Goal: Information Seeking & Learning: Learn about a topic

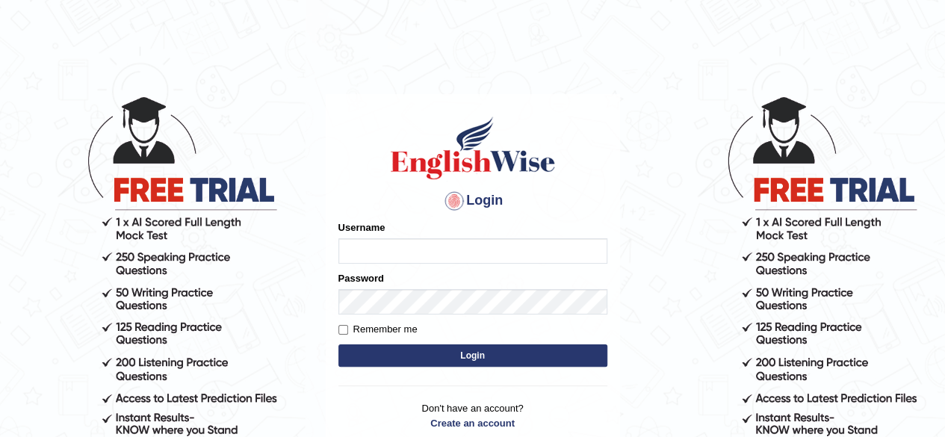
type input "simranjeetkaur_parramatta"
click at [391, 353] on button "Login" at bounding box center [472, 355] width 269 height 22
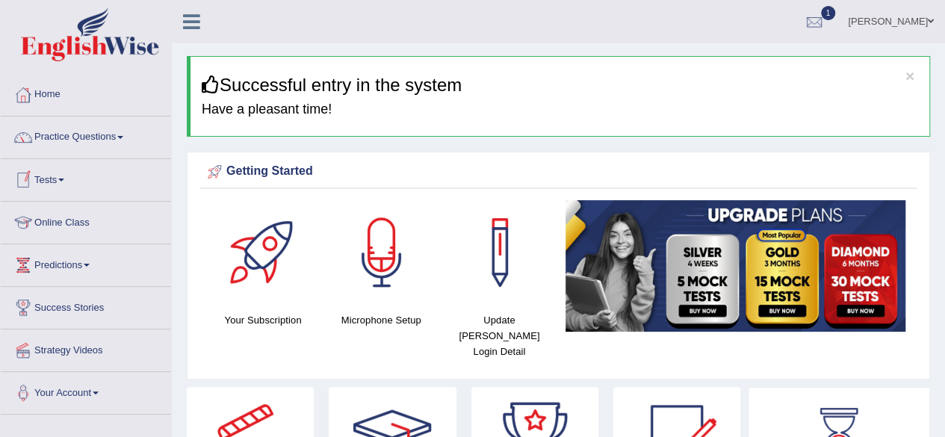
click at [94, 181] on link "Tests" at bounding box center [86, 177] width 170 height 37
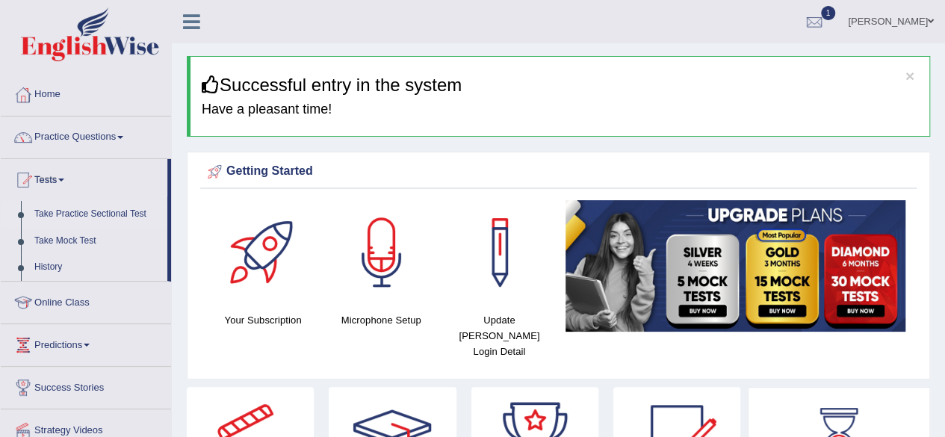
click at [90, 213] on link "Take Practice Sectional Test" at bounding box center [98, 214] width 140 height 27
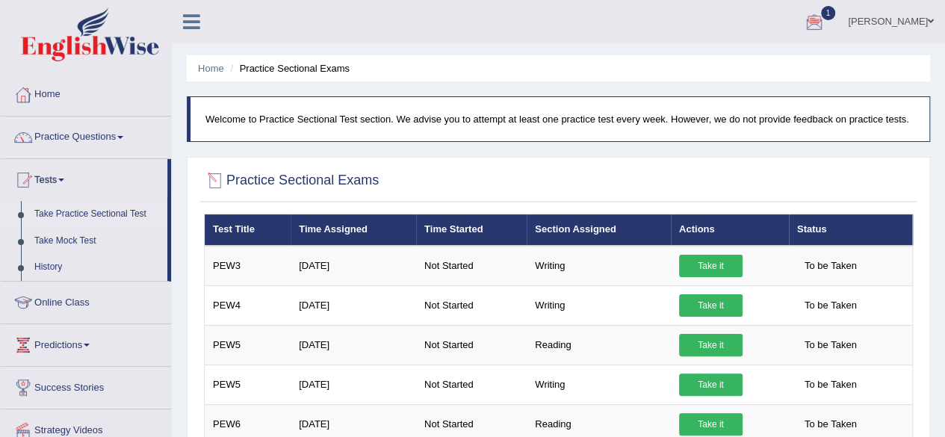
click at [215, 181] on div at bounding box center [215, 181] width 22 height 22
click at [288, 183] on h2 "Practice Sectional Exams" at bounding box center [291, 181] width 175 height 22
click at [75, 131] on link "Practice Questions" at bounding box center [86, 135] width 170 height 37
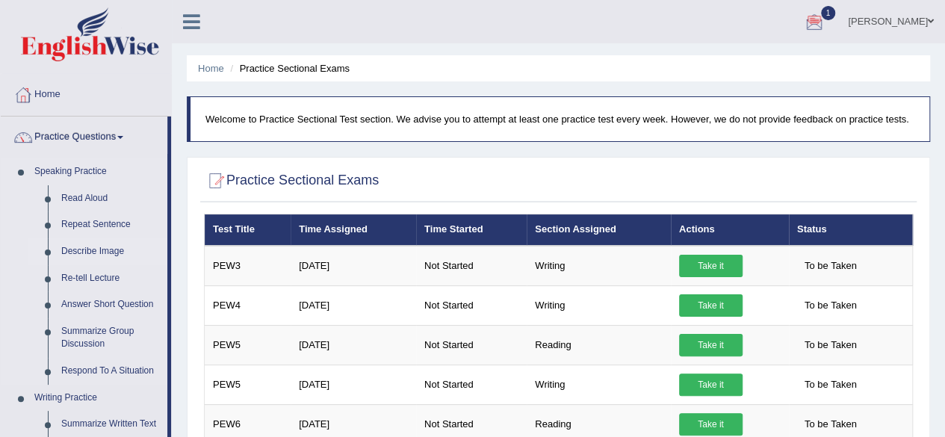
click at [97, 247] on link "Describe Image" at bounding box center [111, 251] width 113 height 27
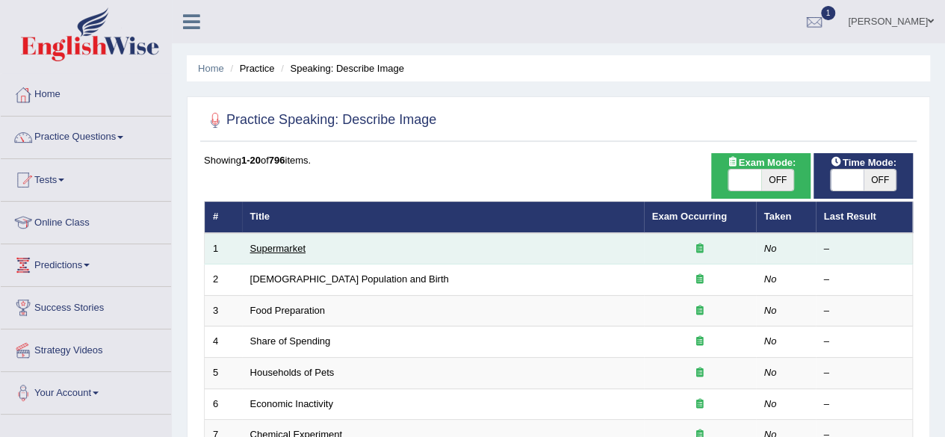
click at [294, 250] on link "Supermarket" at bounding box center [277, 248] width 55 height 11
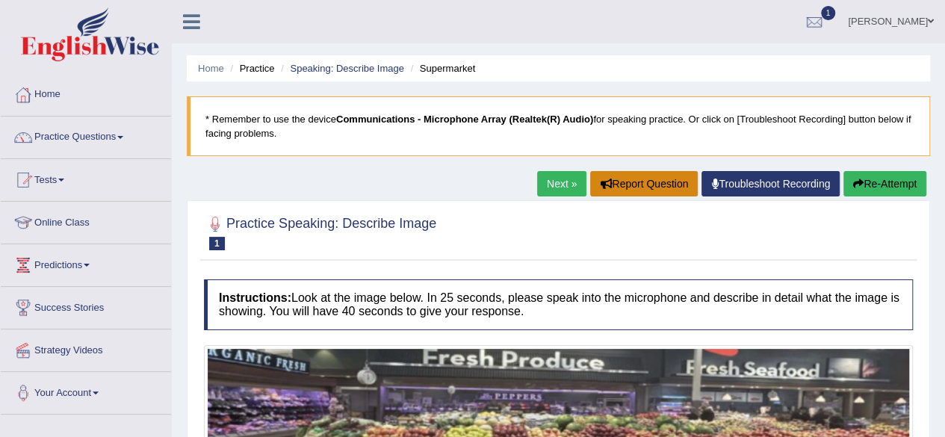
click at [626, 190] on button "Report Question" at bounding box center [644, 183] width 108 height 25
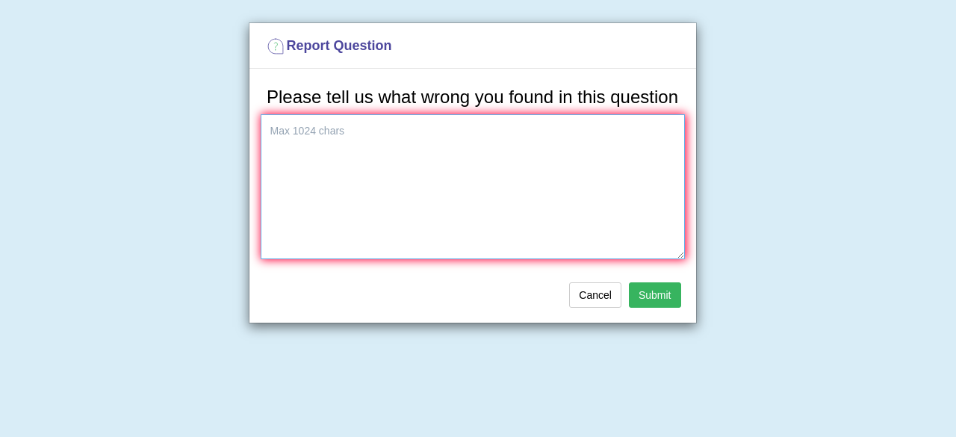
click at [390, 140] on textarea at bounding box center [473, 186] width 424 height 145
type textarea "i found answer"
click at [658, 288] on button "Submit" at bounding box center [655, 294] width 52 height 25
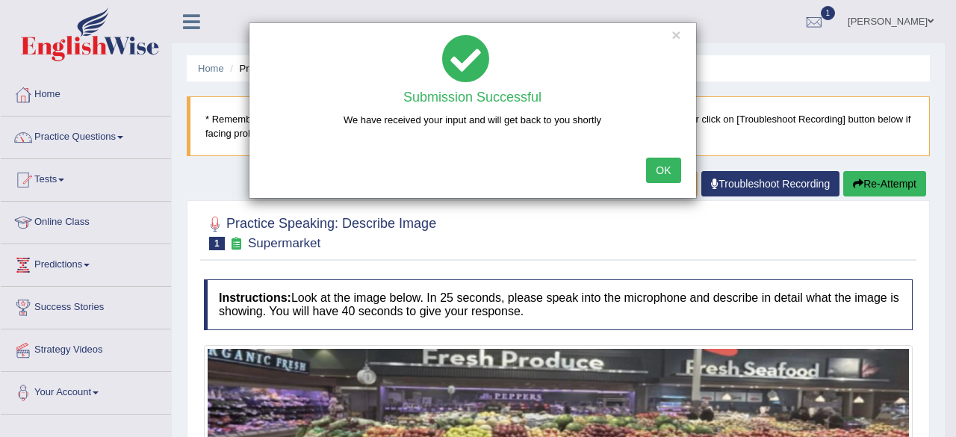
click at [674, 164] on button "OK" at bounding box center [663, 170] width 34 height 25
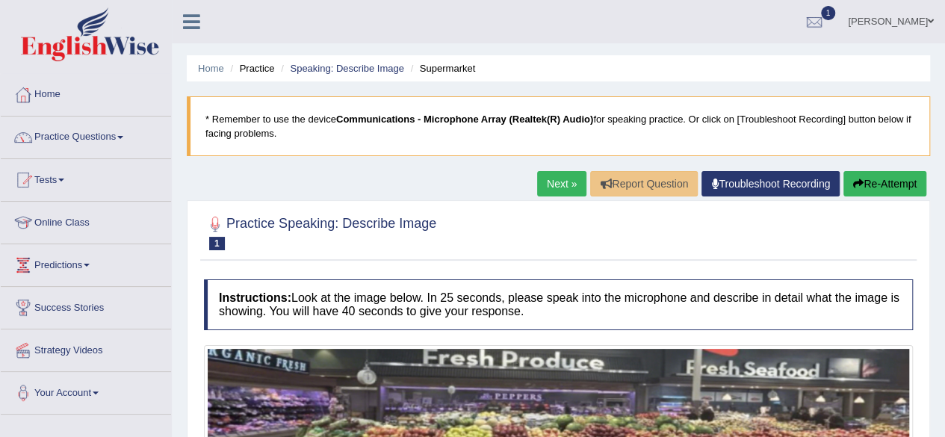
click at [787, 246] on div at bounding box center [558, 232] width 709 height 46
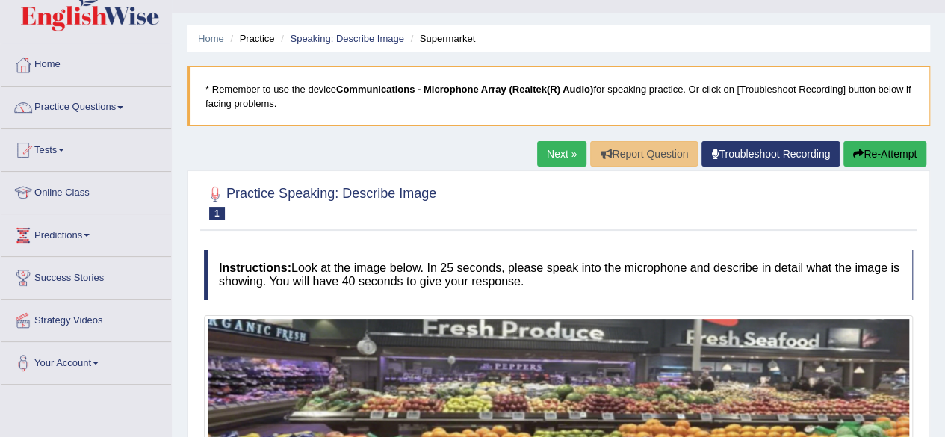
scroll to position [347, 0]
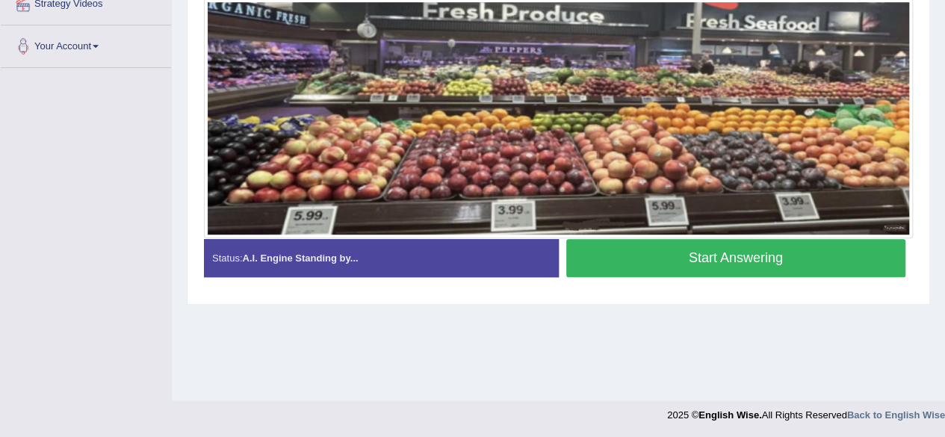
click at [509, 255] on div "Status: A.I. Engine Standing by..." at bounding box center [381, 258] width 355 height 38
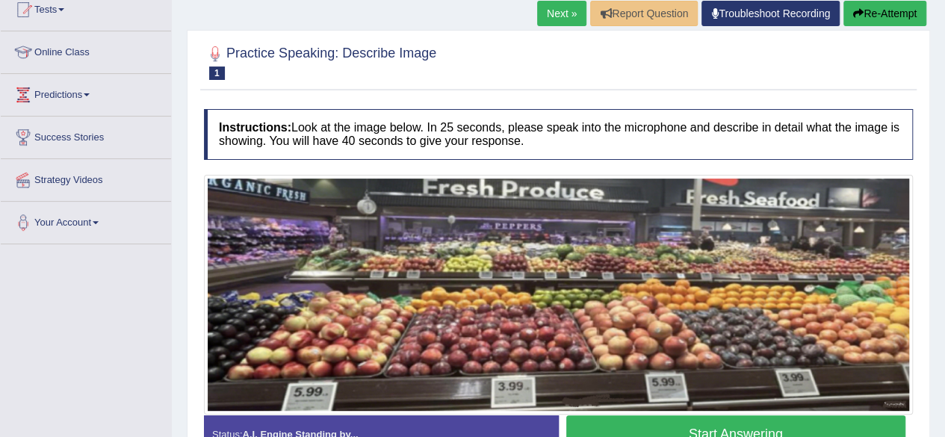
scroll to position [179, 0]
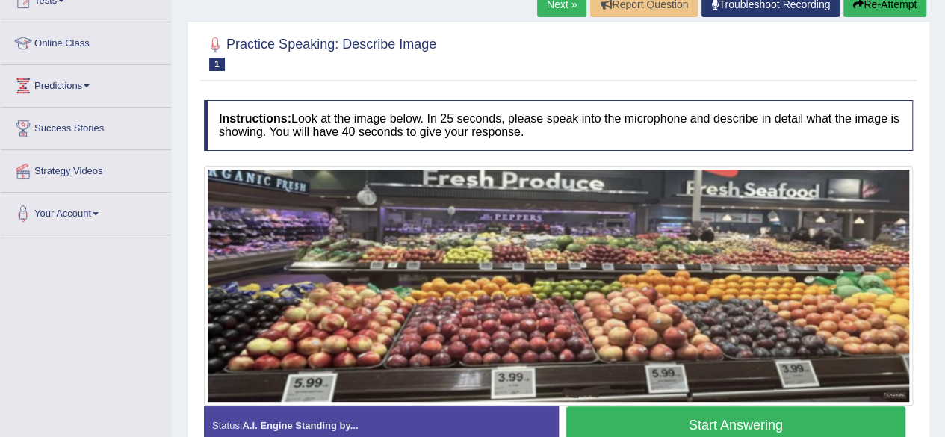
click at [646, 10] on div "Next » Report Question Troubleshoot Recording Re-Attempt" at bounding box center [733, 6] width 393 height 29
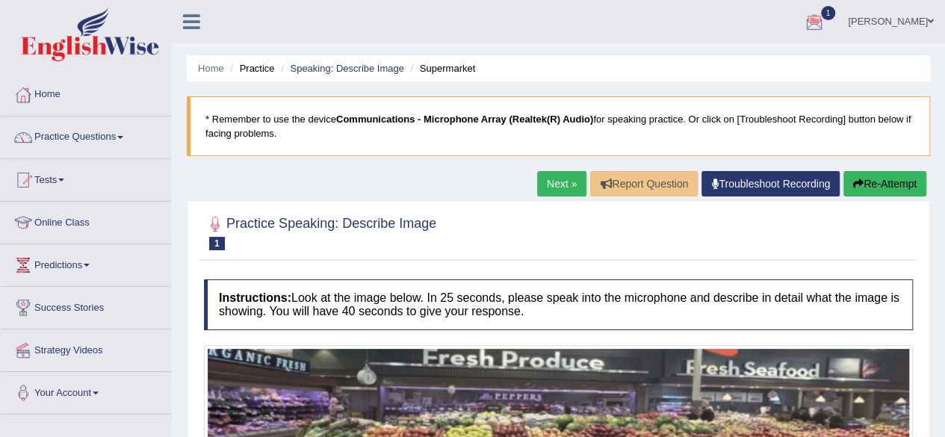
click at [547, 188] on link "Next »" at bounding box center [561, 183] width 49 height 25
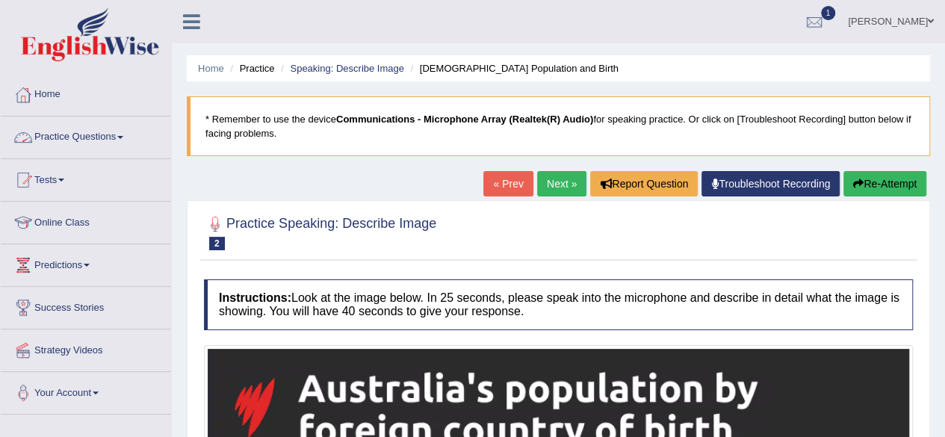
click at [123, 132] on link "Practice Questions" at bounding box center [86, 135] width 170 height 37
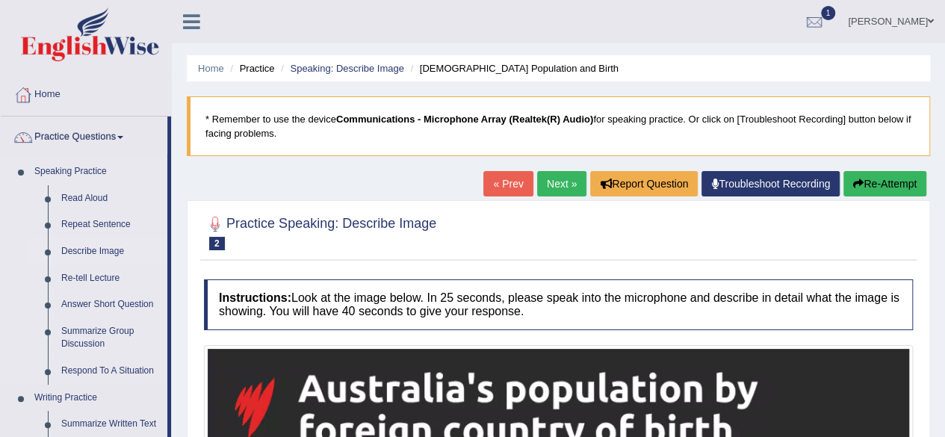
click at [108, 252] on link "Describe Image" at bounding box center [111, 251] width 113 height 27
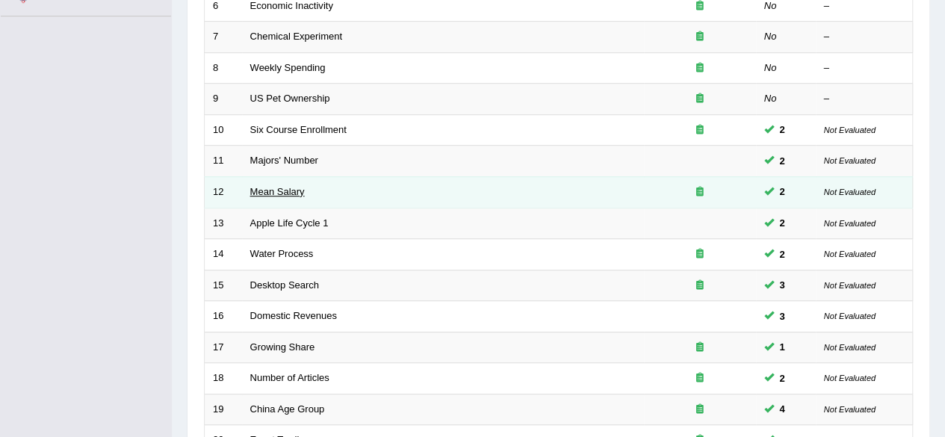
click at [286, 191] on link "Mean Salary" at bounding box center [277, 191] width 55 height 11
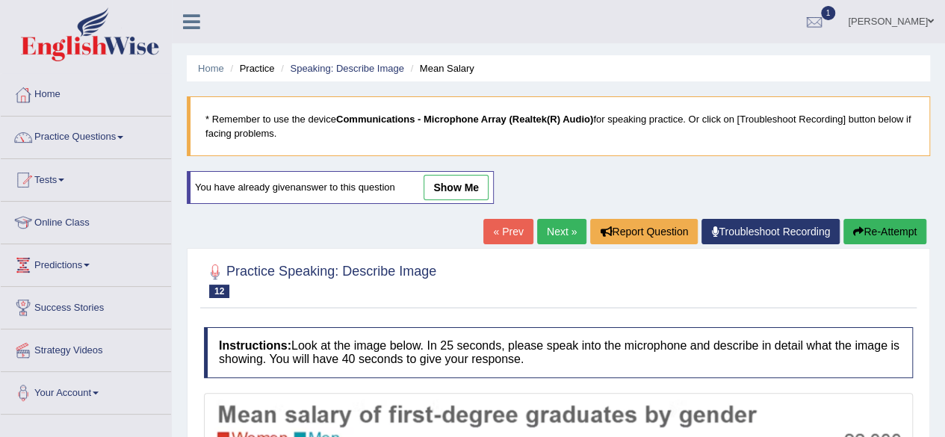
click at [444, 185] on link "show me" at bounding box center [455, 187] width 65 height 25
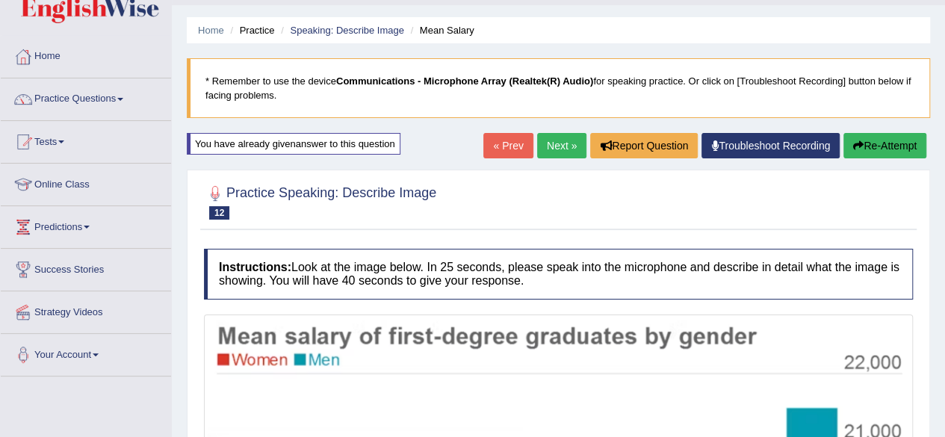
scroll to position [30, 0]
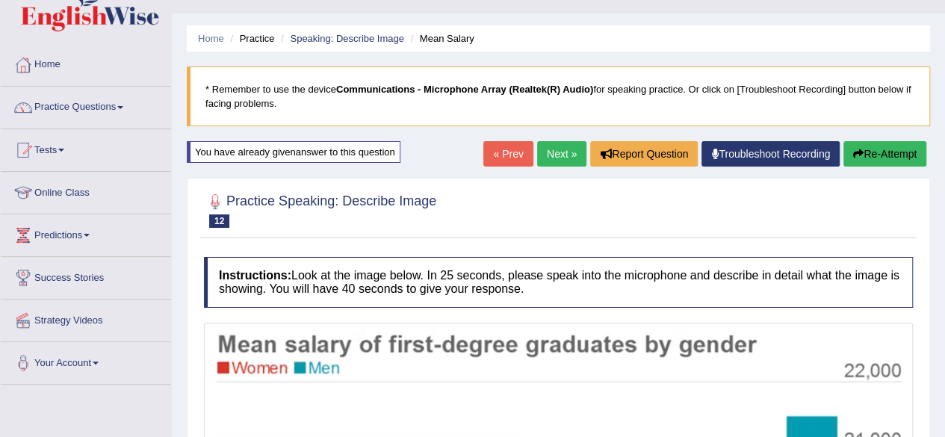
click at [559, 145] on link "Next »" at bounding box center [561, 153] width 49 height 25
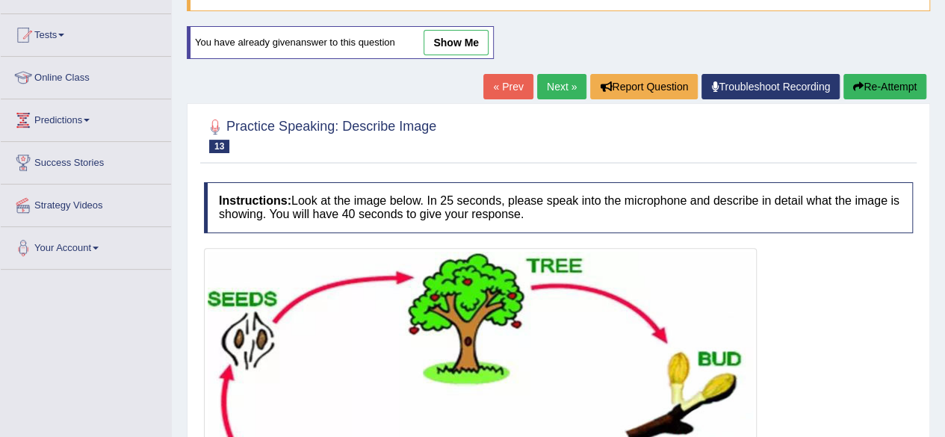
scroll to position [119, 0]
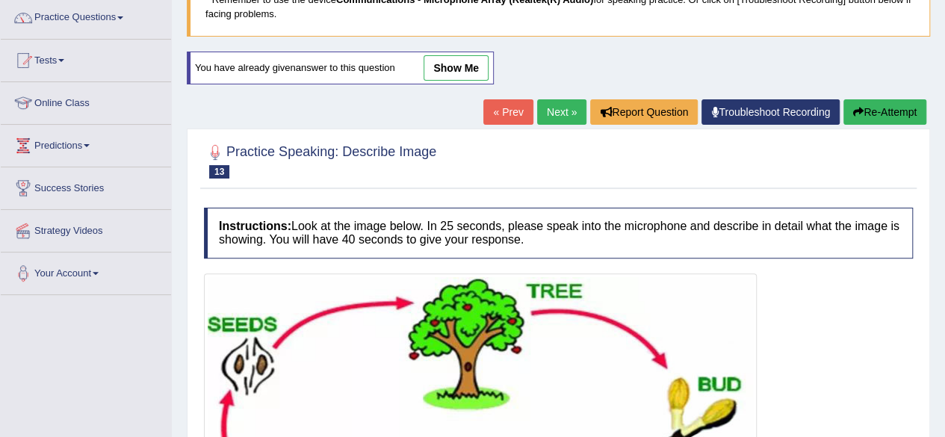
click at [478, 58] on link "show me" at bounding box center [455, 67] width 65 height 25
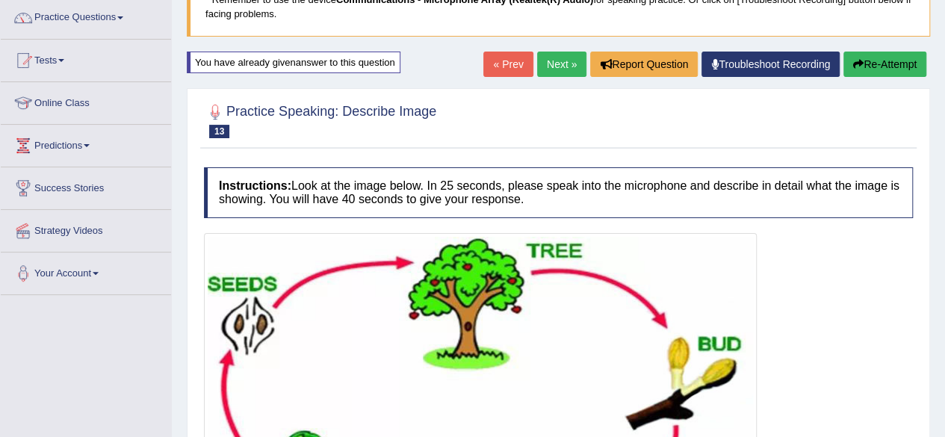
click at [550, 59] on link "Next »" at bounding box center [561, 64] width 49 height 25
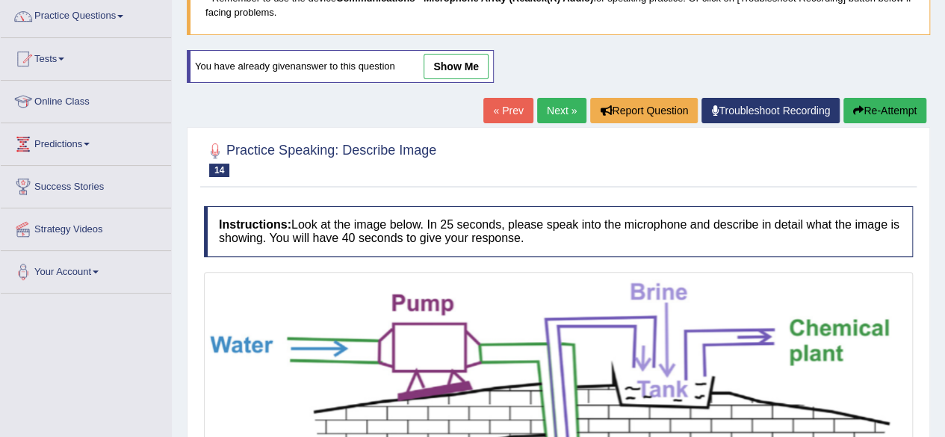
scroll to position [119, 0]
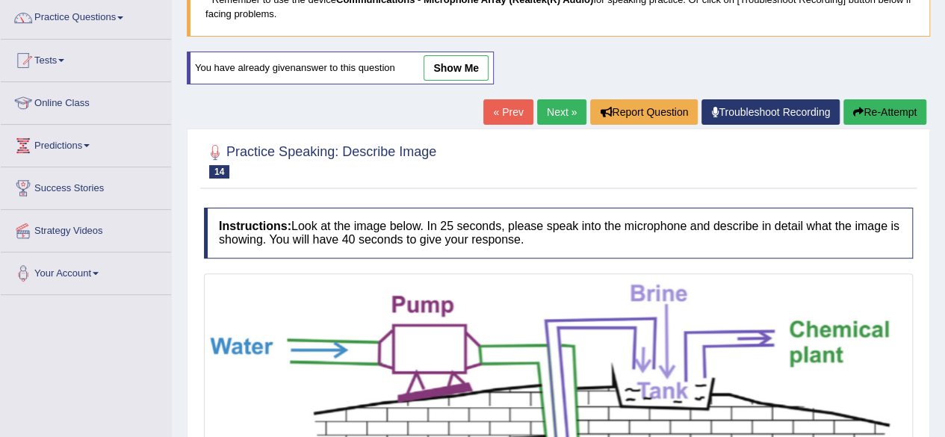
click at [454, 66] on link "show me" at bounding box center [455, 67] width 65 height 25
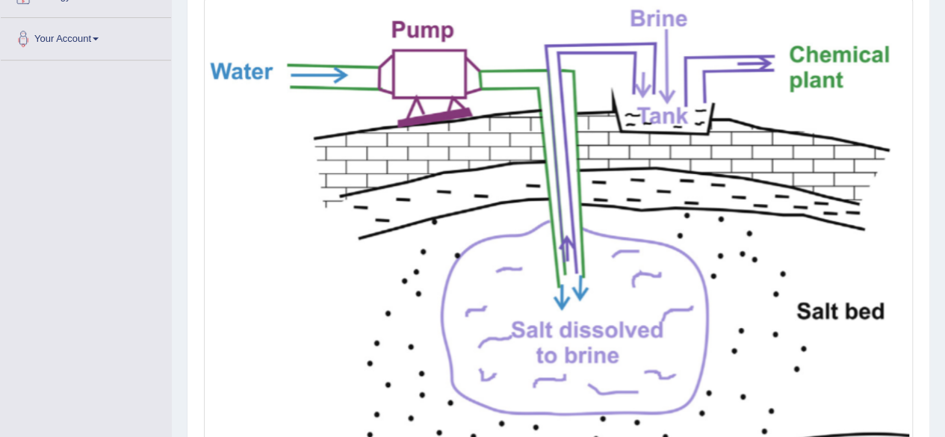
scroll to position [0, 0]
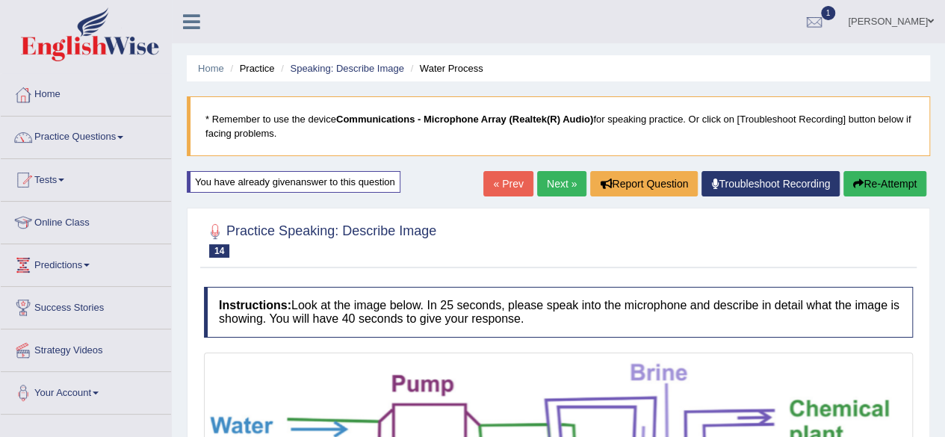
click at [499, 183] on link "« Prev" at bounding box center [507, 183] width 49 height 25
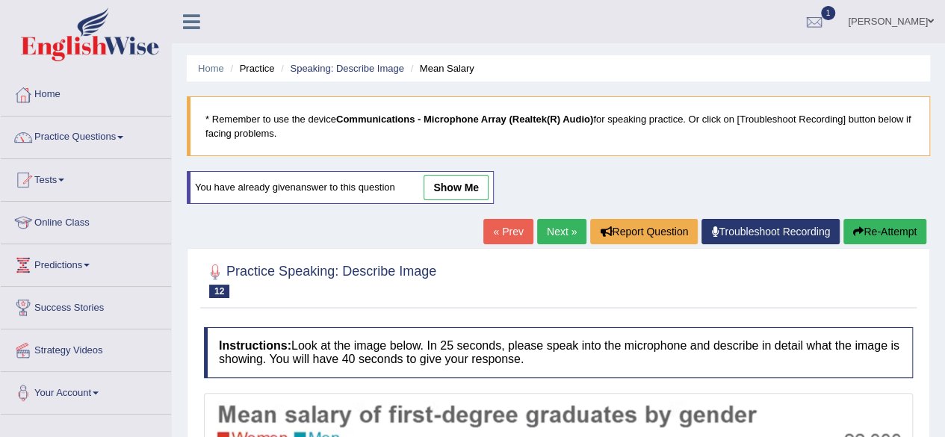
click at [501, 232] on link "« Prev" at bounding box center [507, 231] width 49 height 25
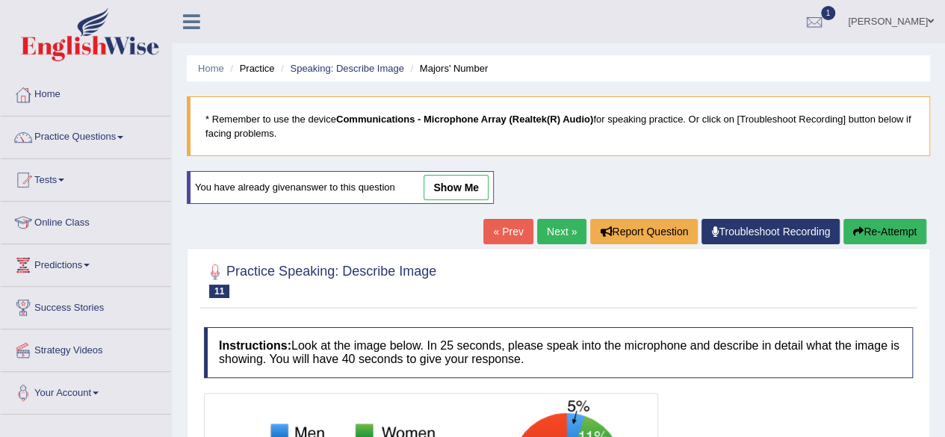
click at [501, 232] on link "« Prev" at bounding box center [507, 231] width 49 height 25
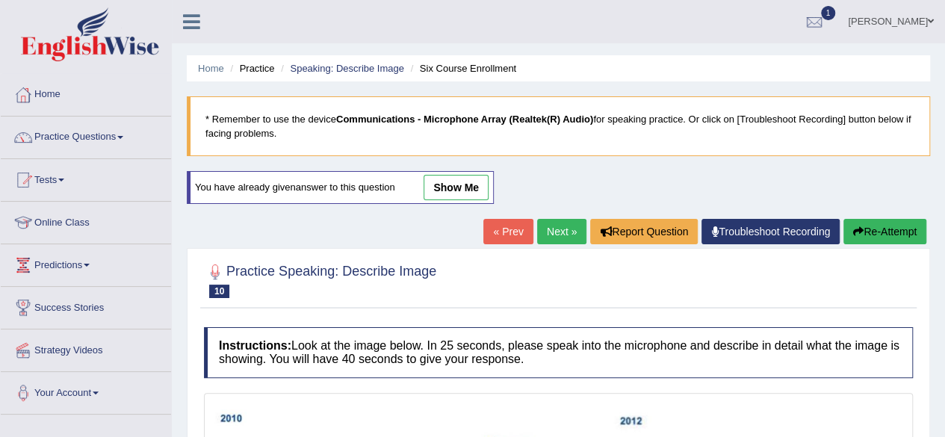
click at [501, 232] on link "« Prev" at bounding box center [507, 231] width 49 height 25
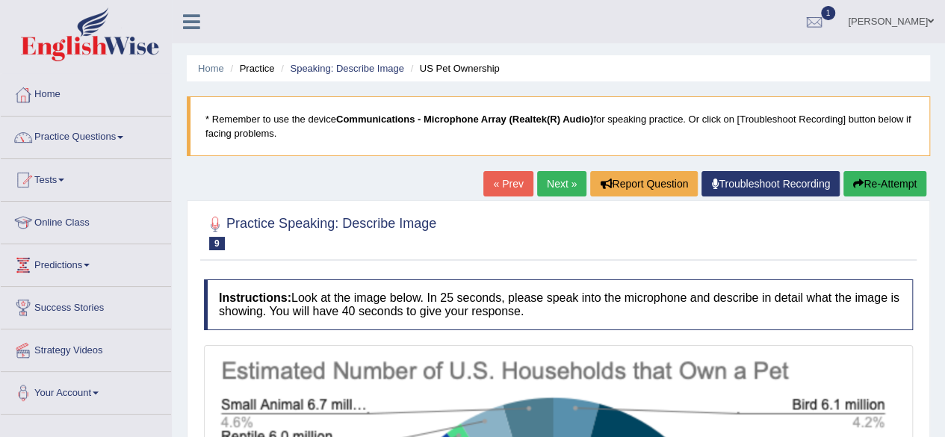
click at [515, 185] on link "« Prev" at bounding box center [507, 183] width 49 height 25
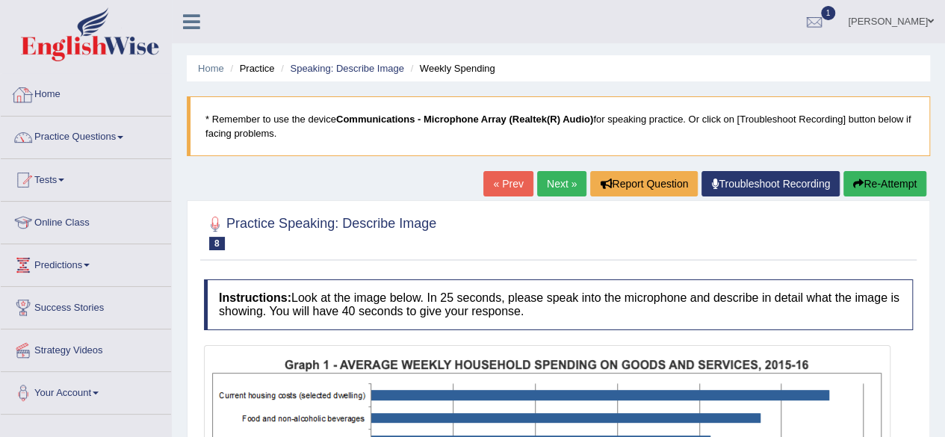
click at [43, 102] on link "Home" at bounding box center [86, 92] width 170 height 37
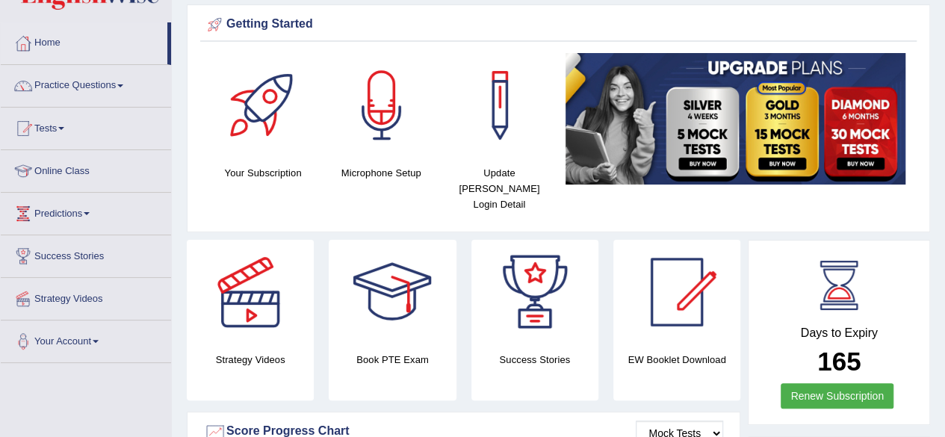
scroll to position [50, 0]
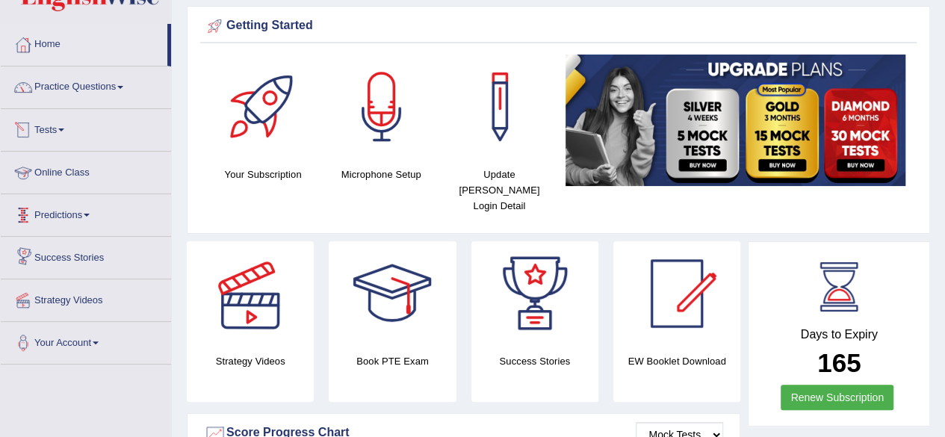
click at [81, 131] on link "Tests" at bounding box center [86, 127] width 170 height 37
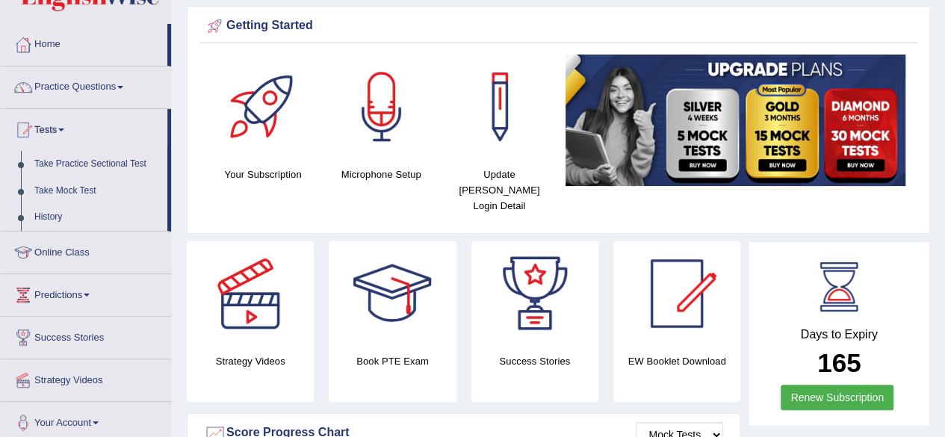
click at [74, 188] on link "Take Mock Test" at bounding box center [98, 191] width 140 height 27
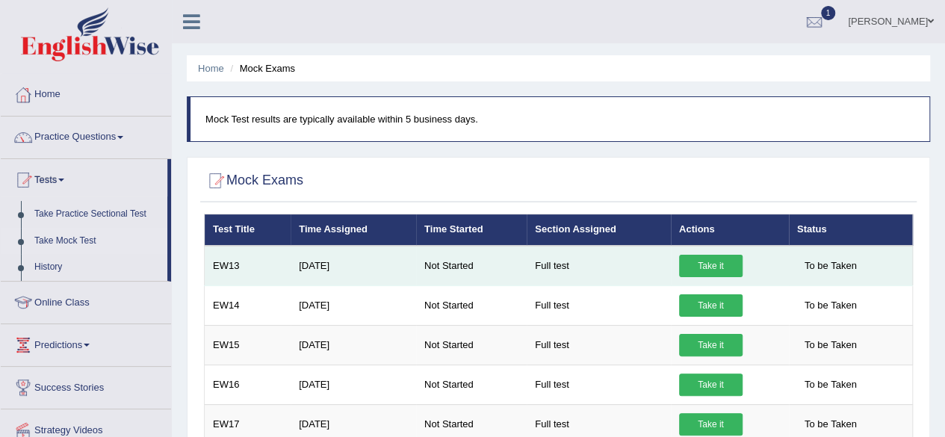
click at [725, 264] on link "Take it" at bounding box center [710, 266] width 63 height 22
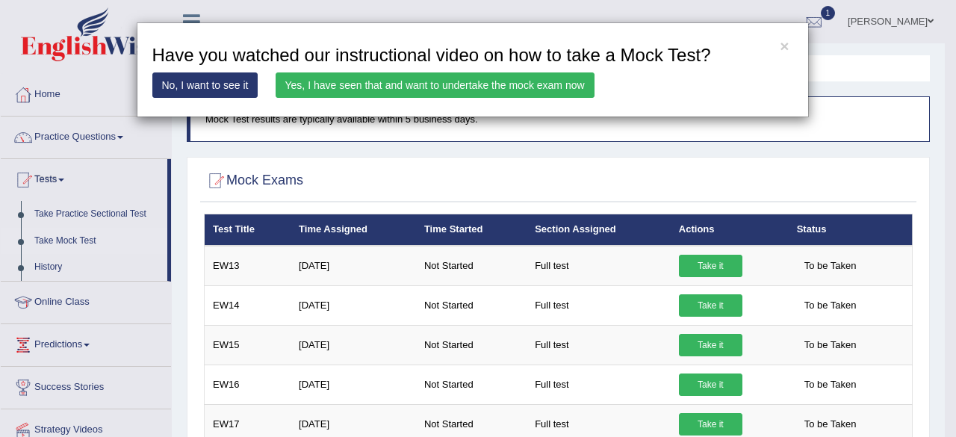
click at [549, 80] on link "Yes, I have seen that and want to undertake the mock exam now" at bounding box center [435, 84] width 319 height 25
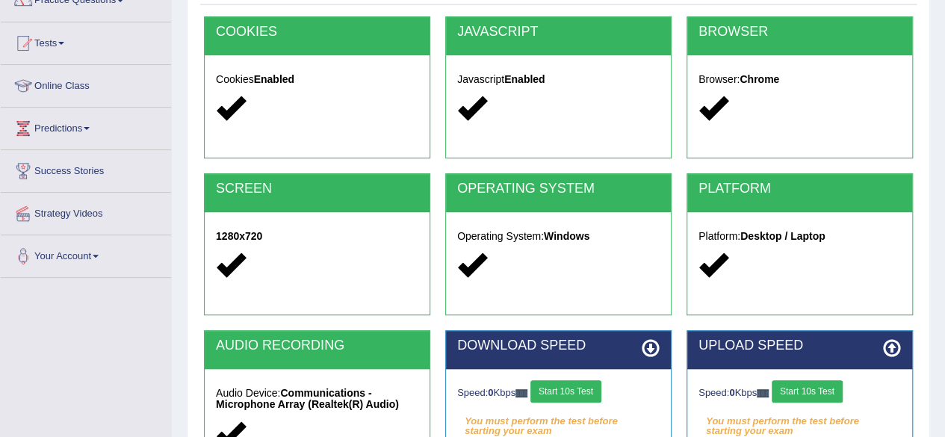
scroll to position [149, 0]
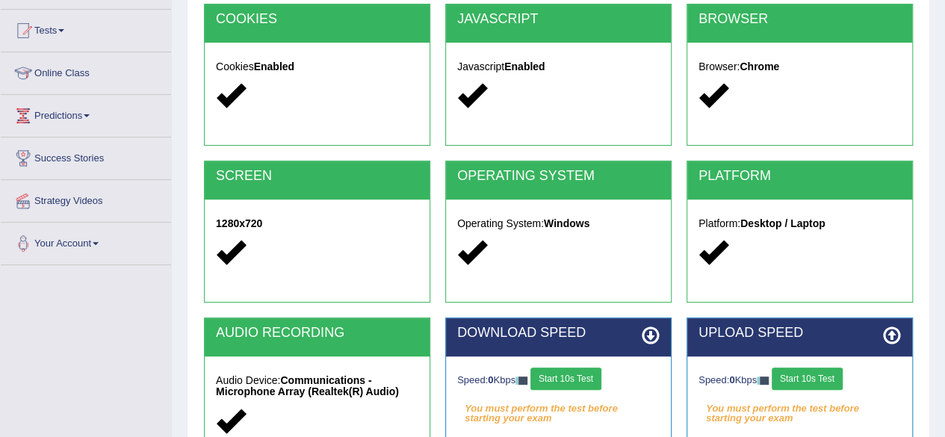
click at [583, 376] on button "Start 10s Test" at bounding box center [565, 378] width 71 height 22
click at [824, 379] on button "Start 10s Test" at bounding box center [806, 378] width 71 height 22
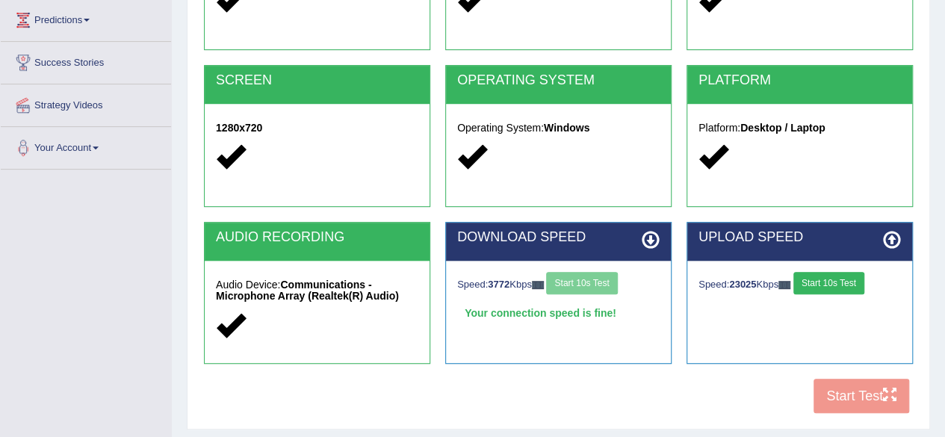
scroll to position [269, 0]
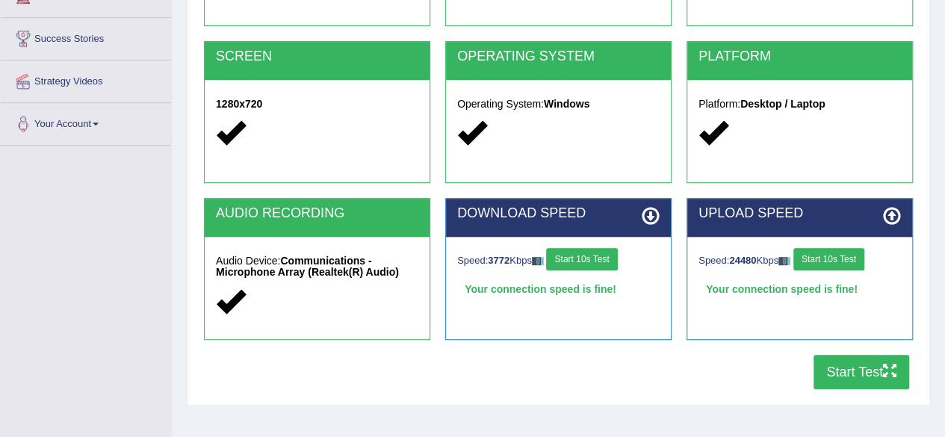
click at [860, 371] on button "Start Test" at bounding box center [861, 372] width 96 height 34
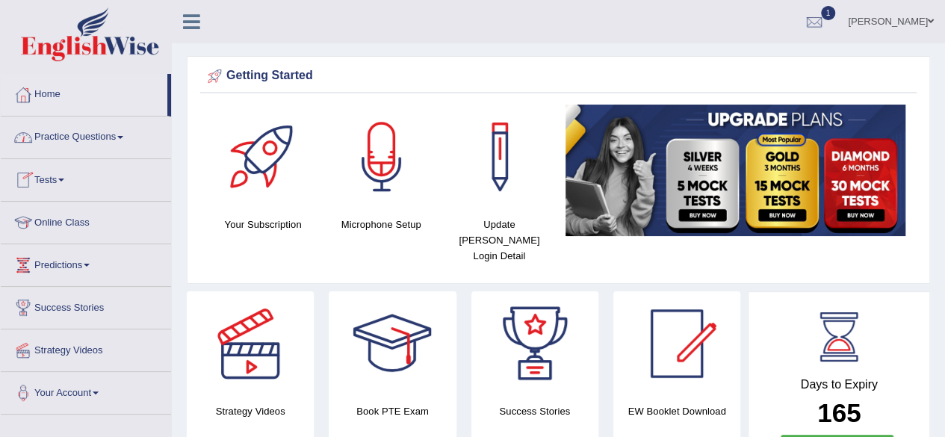
click at [58, 99] on link "Home" at bounding box center [84, 92] width 167 height 37
click at [39, 110] on link "Home" at bounding box center [84, 92] width 167 height 37
click at [59, 95] on link "Home" at bounding box center [84, 92] width 167 height 37
click at [49, 89] on link "Home" at bounding box center [84, 92] width 167 height 37
click at [54, 97] on link "Home" at bounding box center [84, 92] width 167 height 37
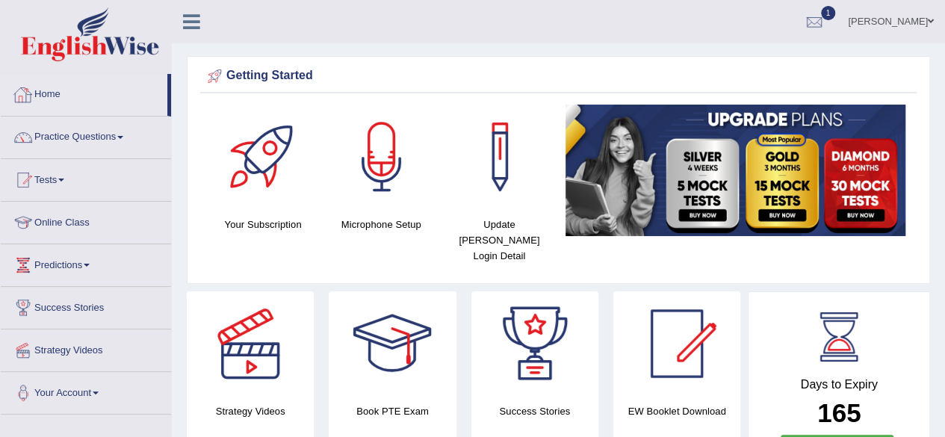
click at [58, 90] on link "Home" at bounding box center [84, 92] width 167 height 37
click at [58, 89] on link "Home" at bounding box center [84, 92] width 167 height 37
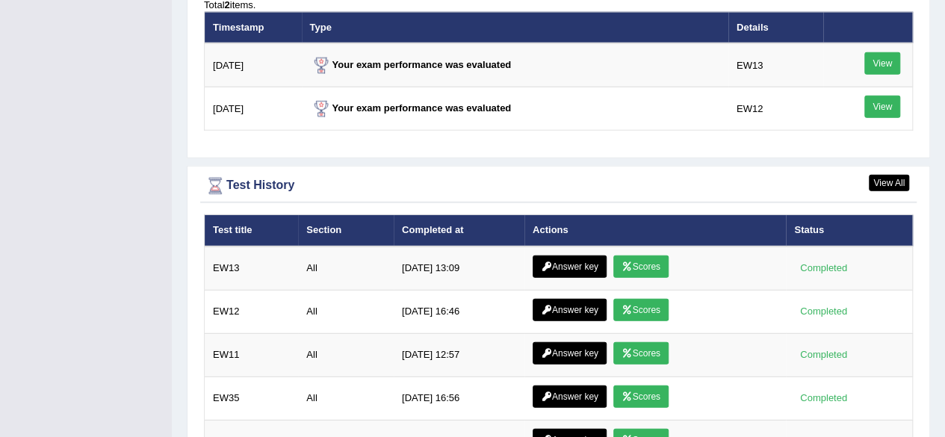
scroll to position [1972, 0]
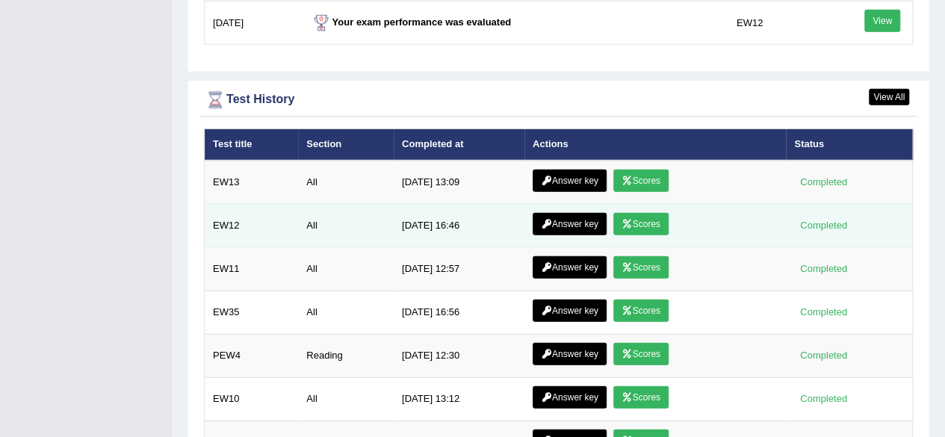
click at [639, 213] on link "Scores" at bounding box center [640, 224] width 55 height 22
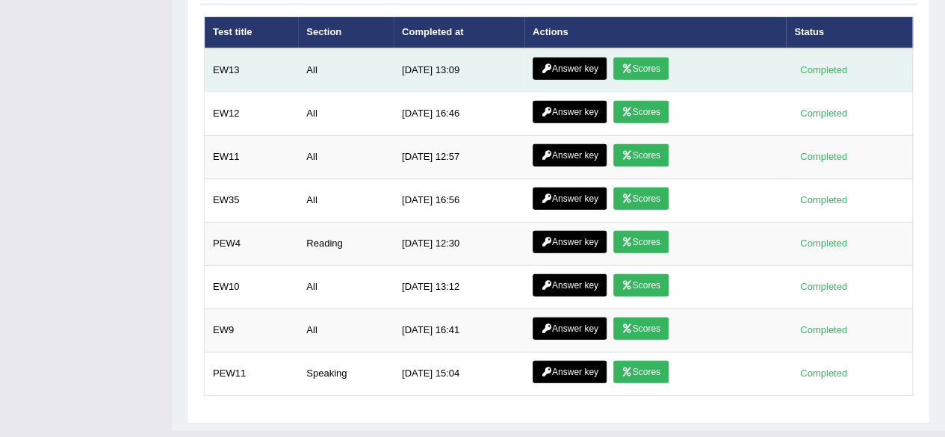
click at [567, 58] on link "Answer key" at bounding box center [569, 69] width 74 height 22
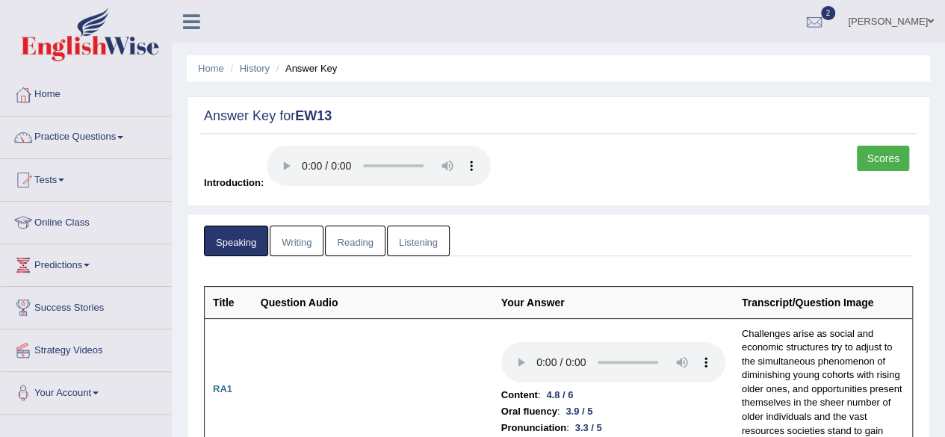
click at [305, 249] on link "Writing" at bounding box center [297, 241] width 54 height 31
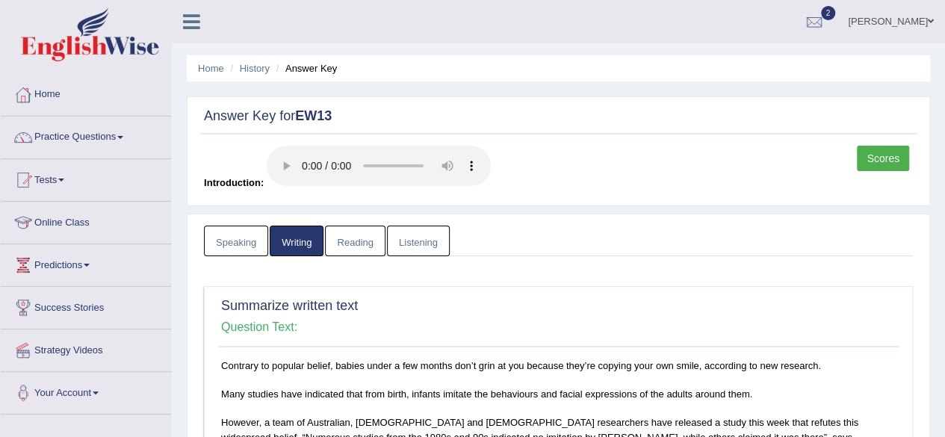
click at [341, 241] on link "Reading" at bounding box center [355, 241] width 60 height 31
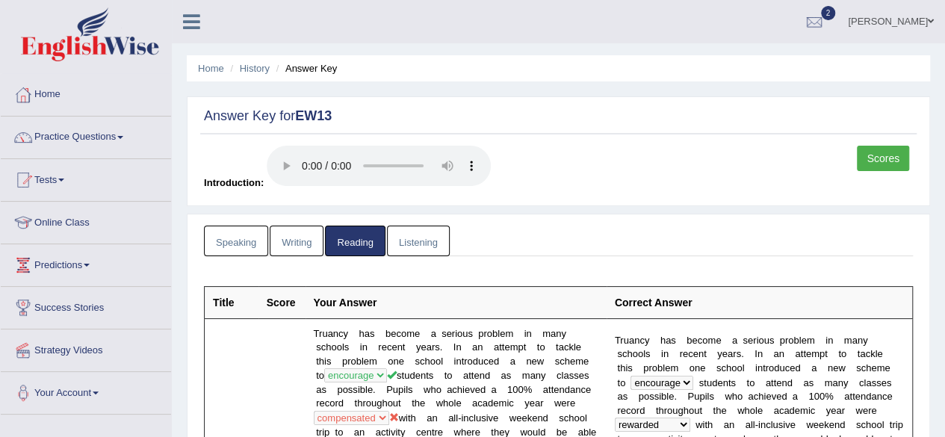
click at [438, 240] on link "Listening" at bounding box center [418, 241] width 63 height 31
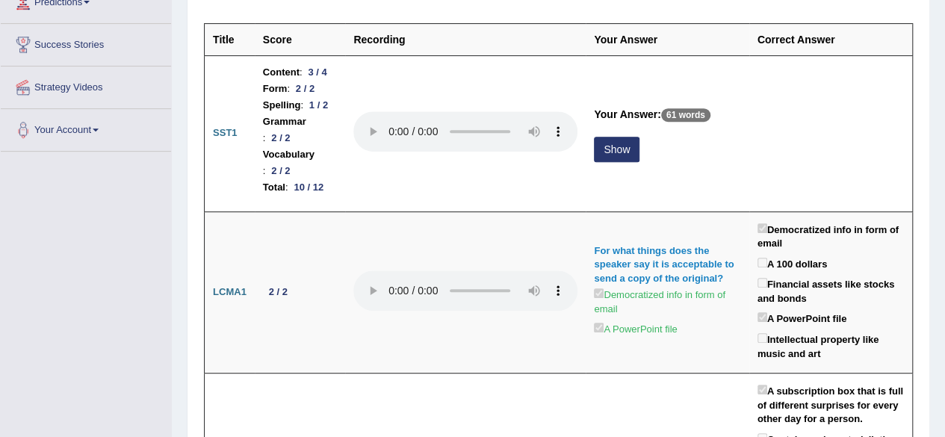
scroll to position [8, 0]
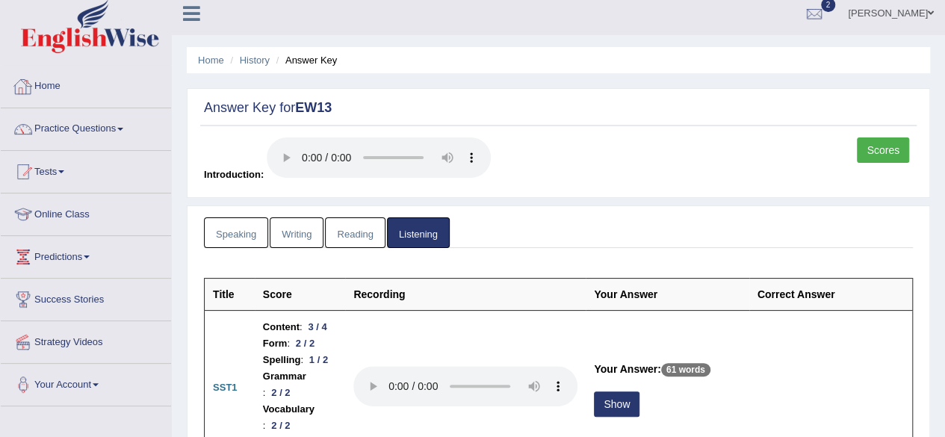
click at [53, 87] on link "Home" at bounding box center [86, 84] width 170 height 37
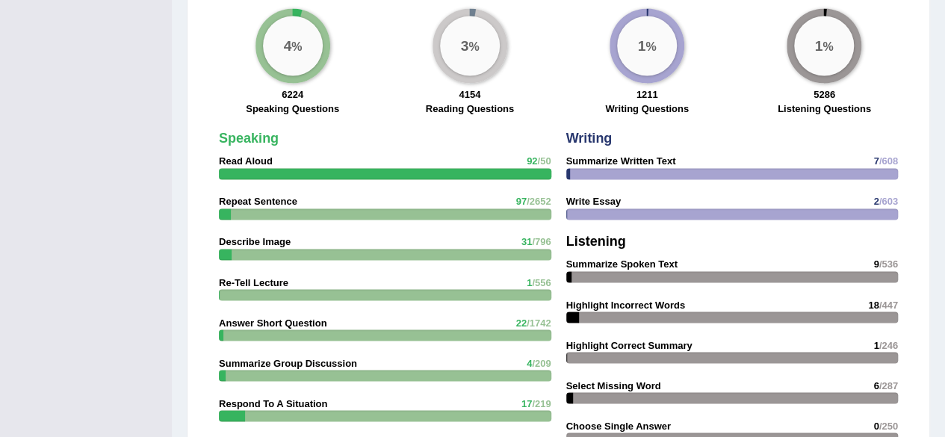
scroll to position [1, 0]
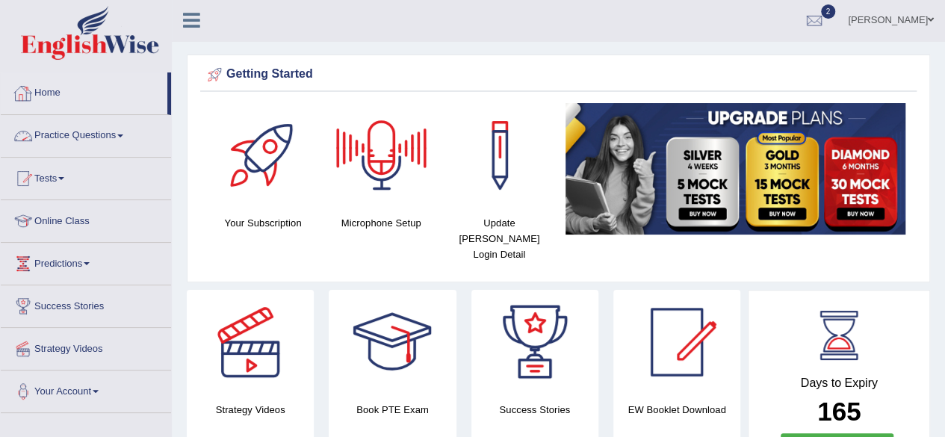
click at [54, 99] on link "Home" at bounding box center [84, 90] width 167 height 37
